Goal: Task Accomplishment & Management: Manage account settings

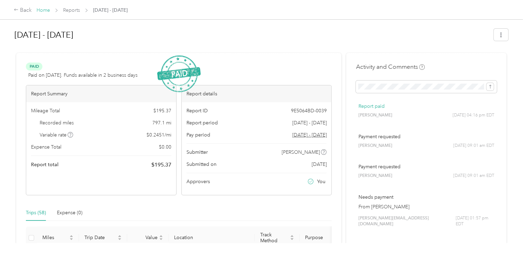
click at [47, 8] on link "Home" at bounding box center [43, 10] width 13 height 6
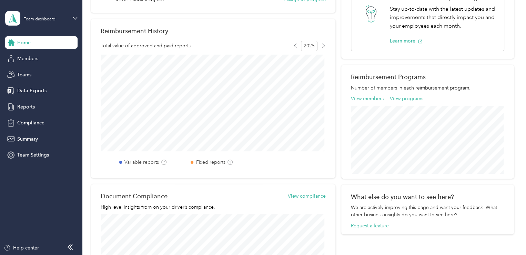
scroll to position [158, 0]
click at [359, 97] on button "View members" at bounding box center [367, 99] width 33 height 7
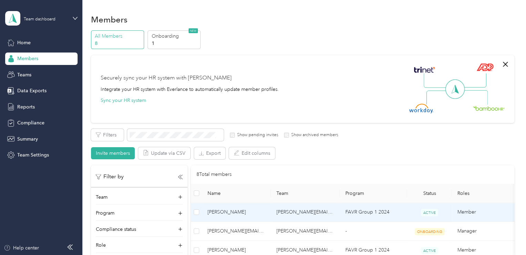
click at [226, 212] on span "[PERSON_NAME]" at bounding box center [237, 212] width 58 height 8
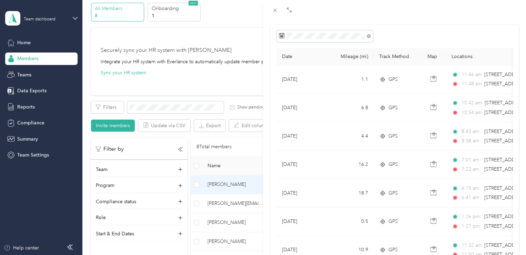
scroll to position [45, 0]
